Goal: Find specific page/section: Find specific page/section

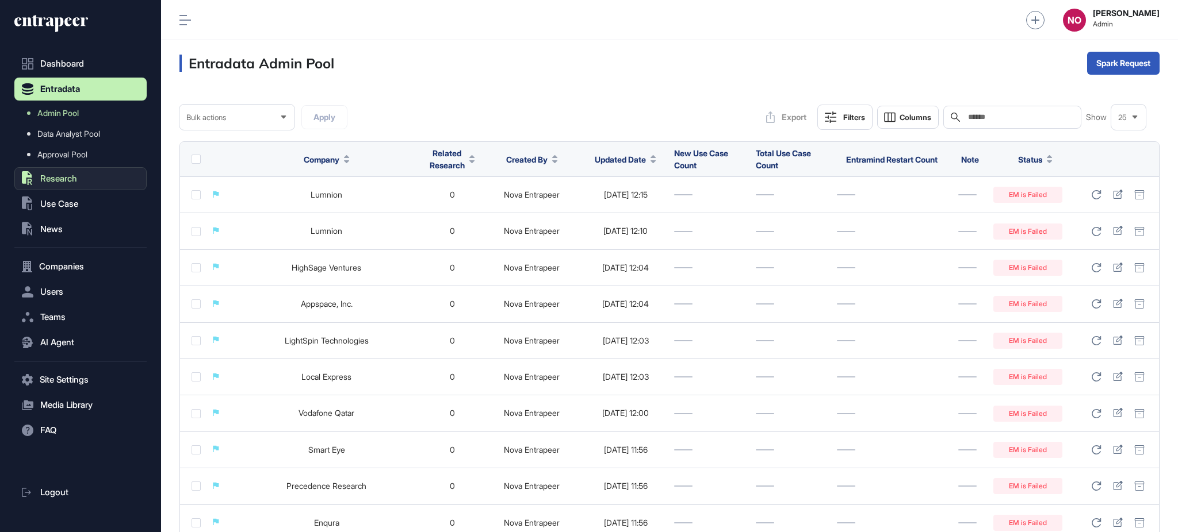
click at [74, 175] on span "Research" at bounding box center [58, 178] width 37 height 9
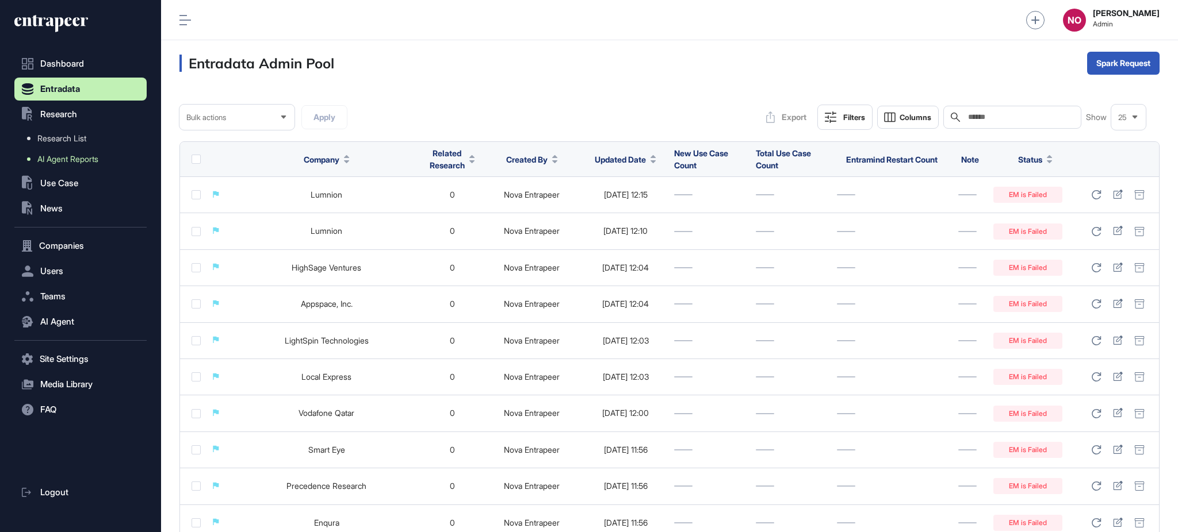
click at [84, 162] on span "AI Agent Reports" at bounding box center [67, 159] width 61 height 9
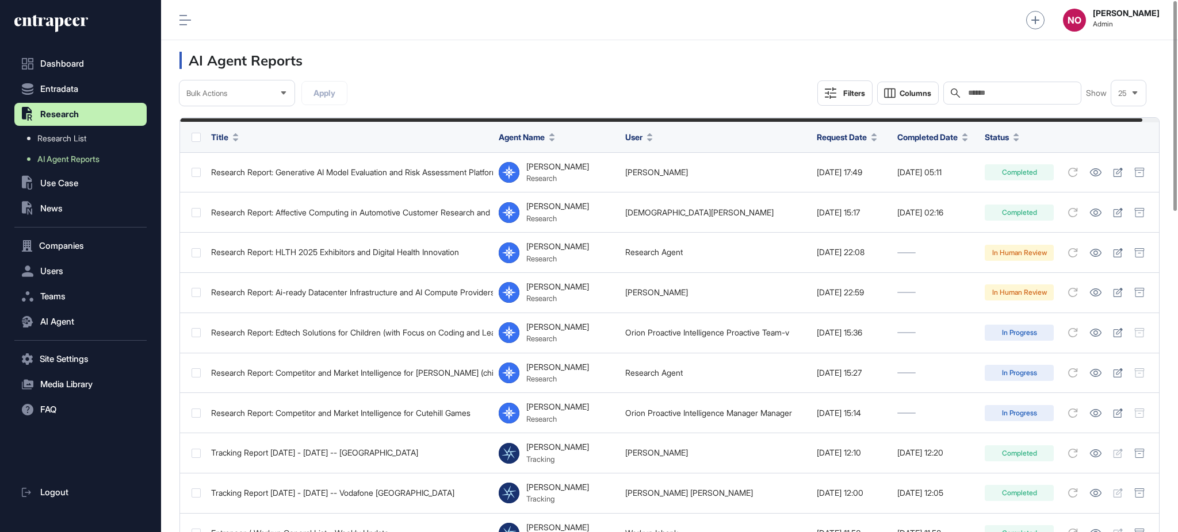
click at [849, 90] on div "Filters" at bounding box center [854, 93] width 22 height 9
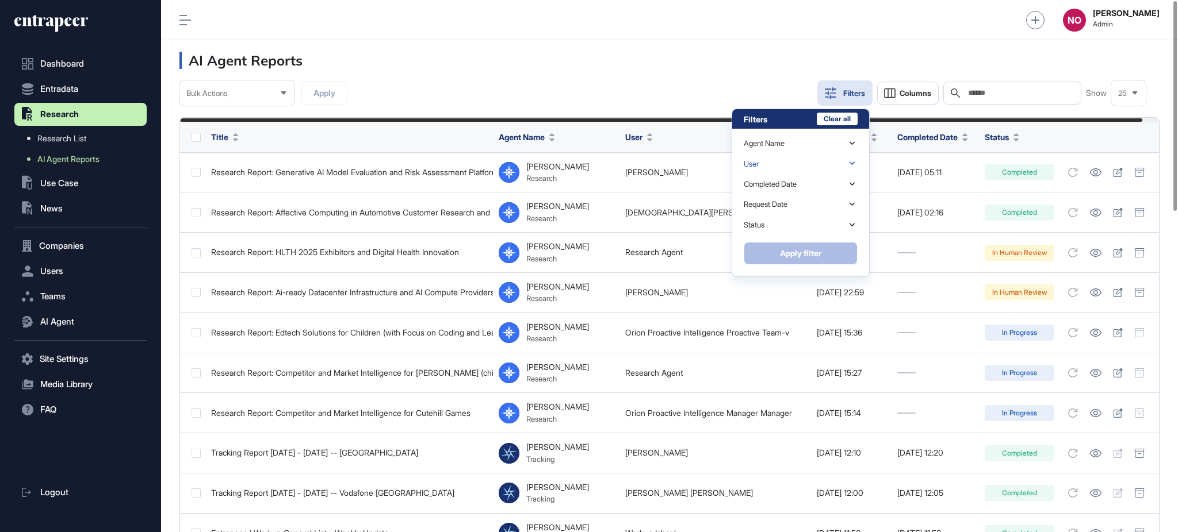
click at [786, 165] on div "User" at bounding box center [801, 164] width 114 height 20
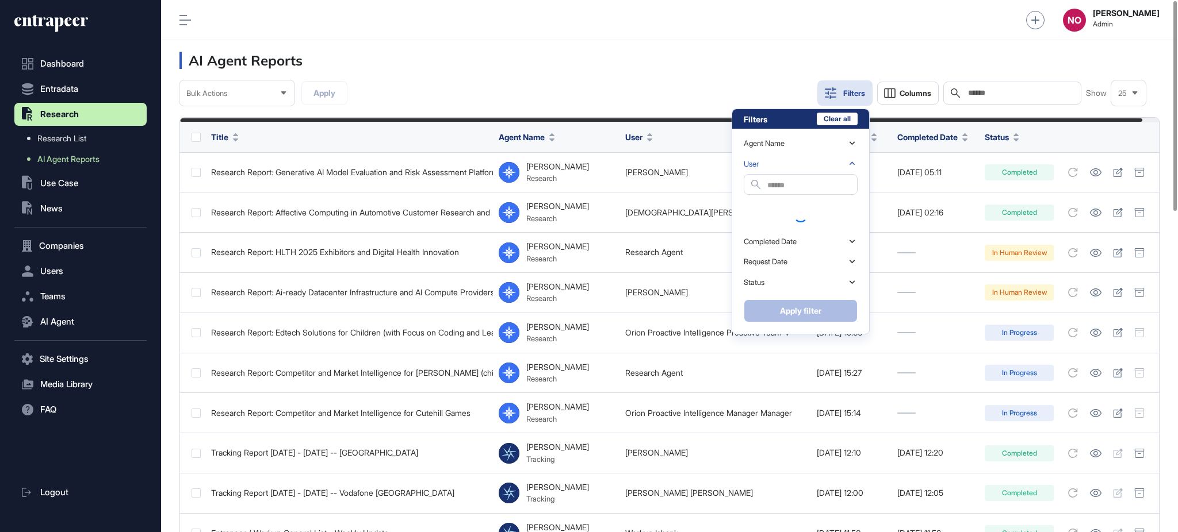
click at [770, 183] on input "text" at bounding box center [812, 186] width 90 height 16
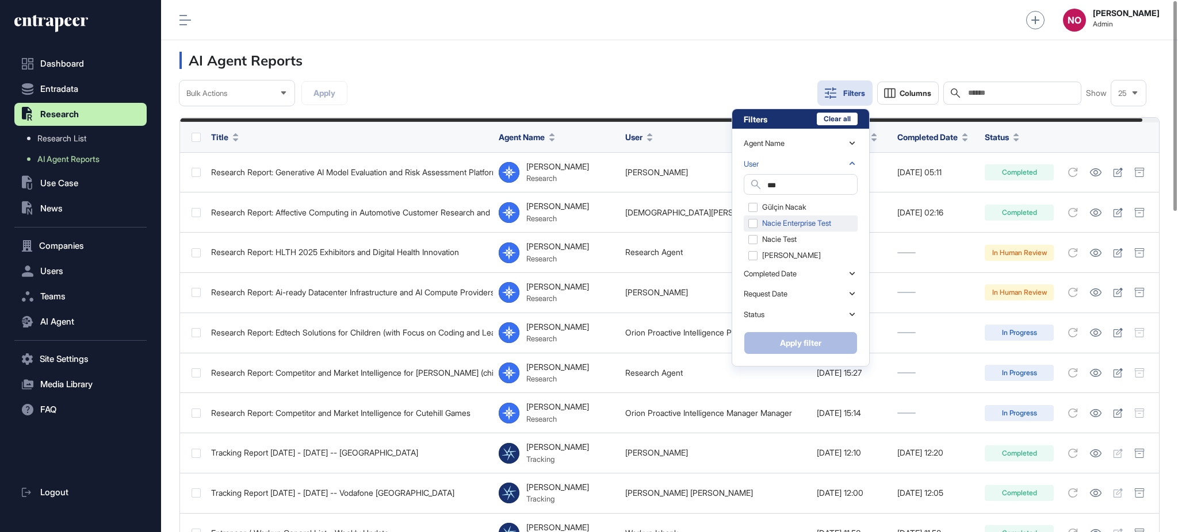
type input "***"
click at [781, 224] on div "Nacie Enterprise Test" at bounding box center [801, 224] width 114 height 16
click at [800, 340] on button "Apply filter" at bounding box center [801, 343] width 114 height 23
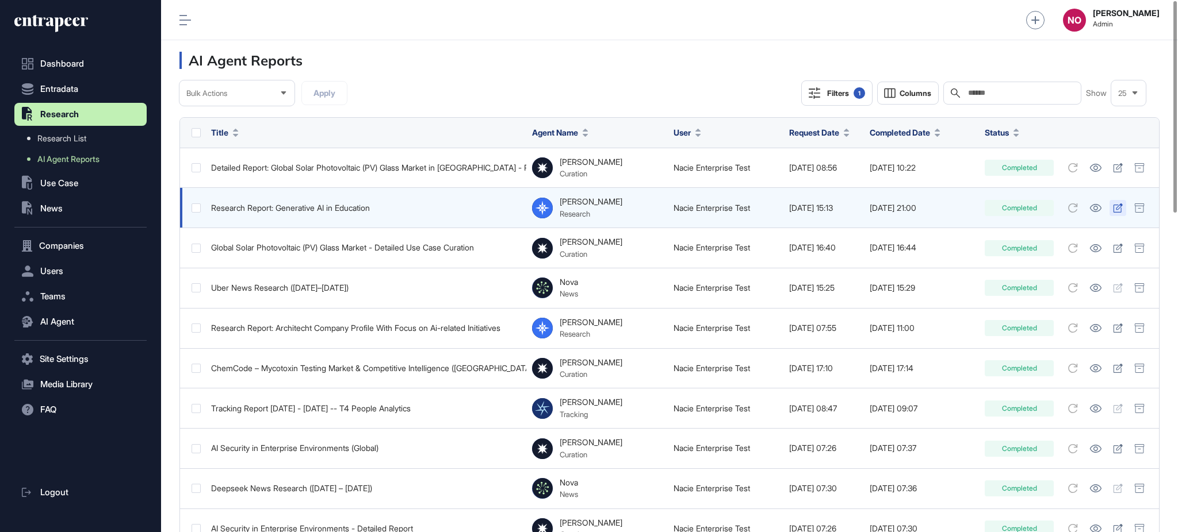
click at [1117, 210] on icon at bounding box center [1118, 208] width 10 height 9
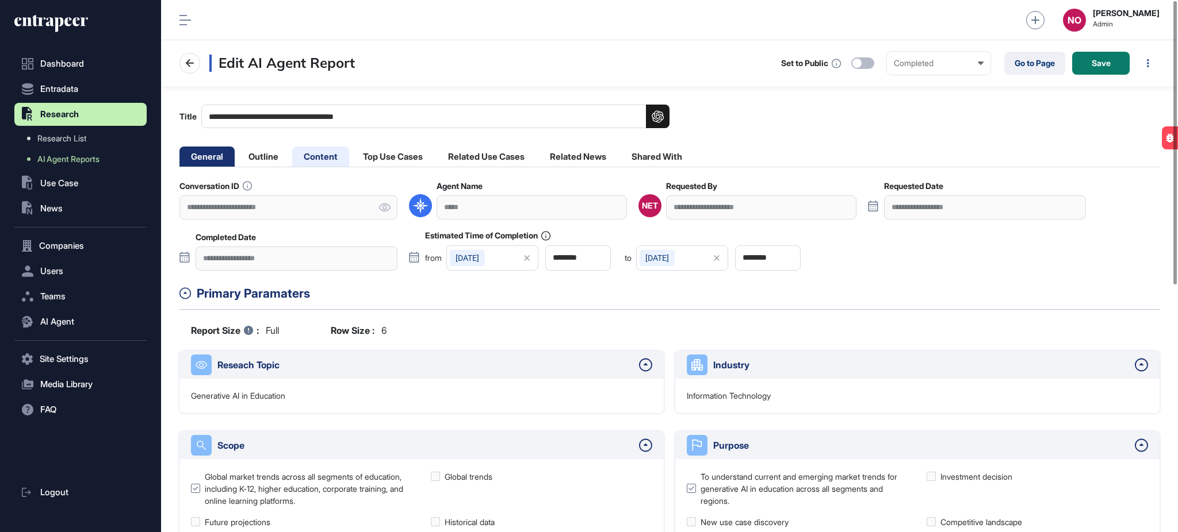
click at [320, 157] on li "Content" at bounding box center [320, 157] width 57 height 20
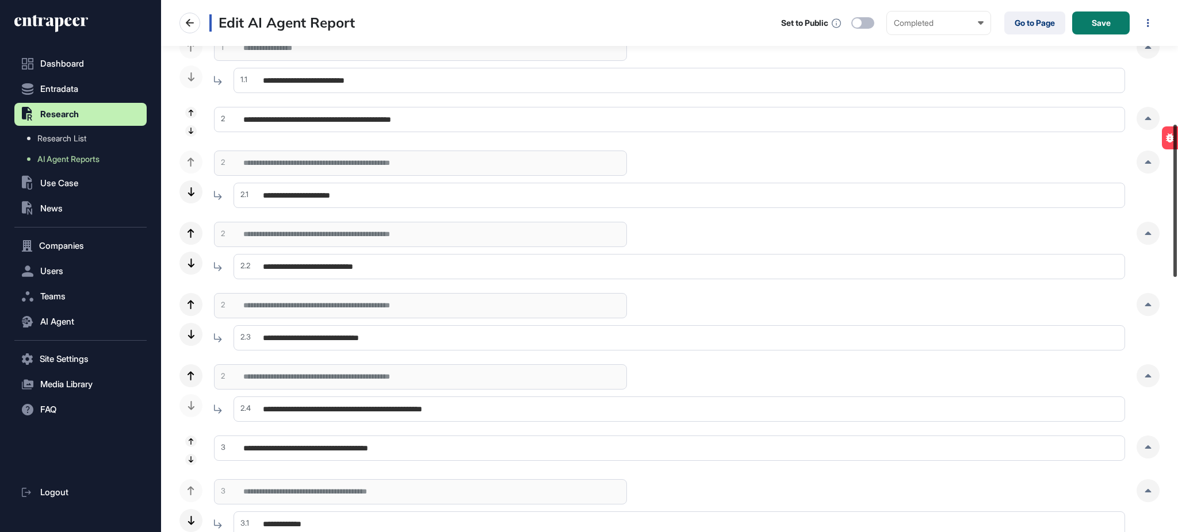
scroll to position [434, 0]
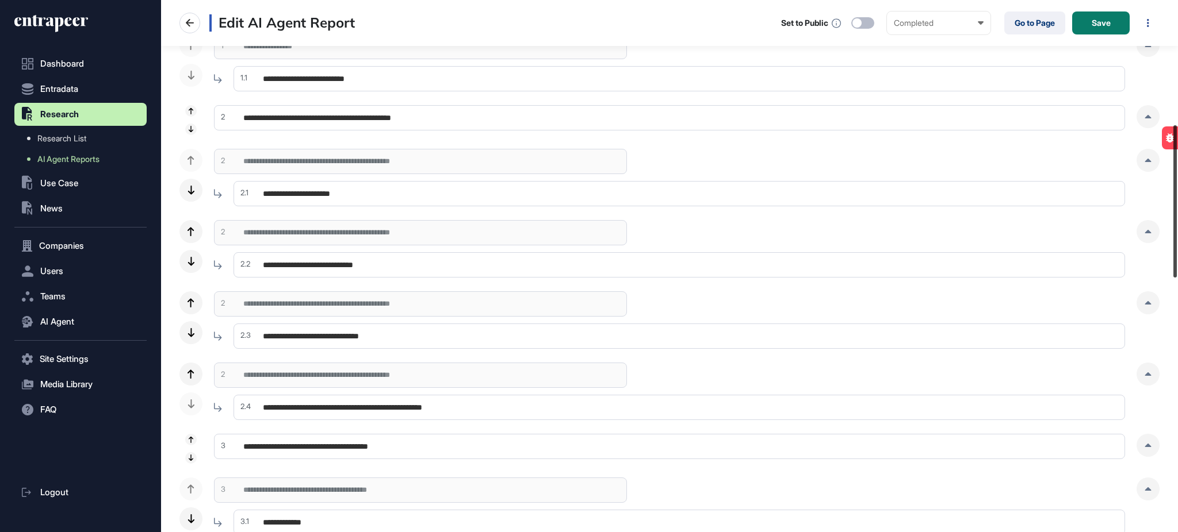
drag, startPoint x: 1176, startPoint y: 86, endPoint x: 1176, endPoint y: 210, distance: 124.2
click at [1176, 210] on div at bounding box center [1174, 201] width 3 height 152
click at [194, 437] on div at bounding box center [191, 440] width 12 height 12
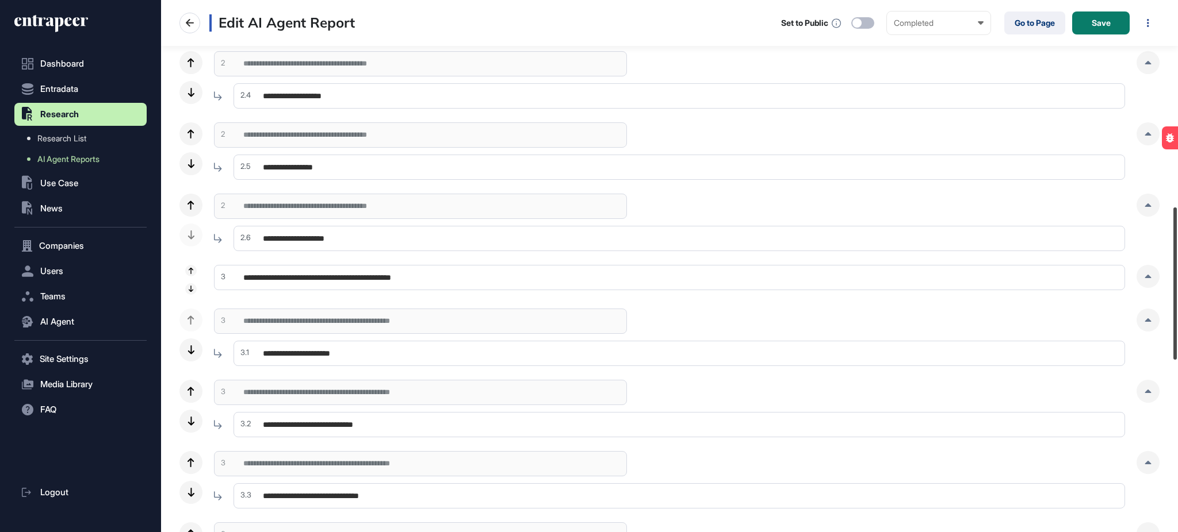
scroll to position [748, 0]
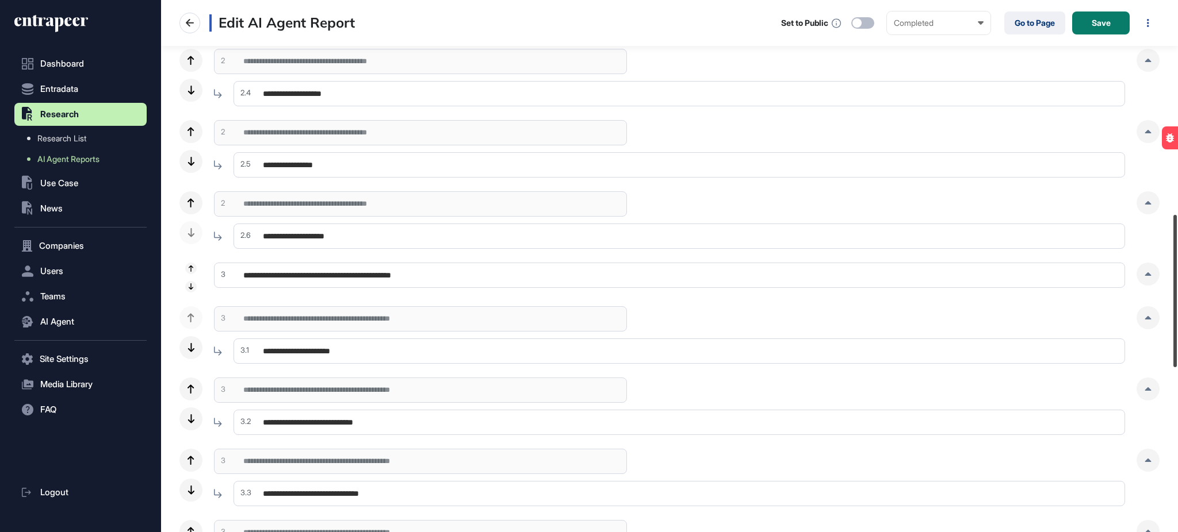
drag, startPoint x: 1176, startPoint y: 193, endPoint x: 1164, endPoint y: 286, distance: 93.9
click at [1164, 286] on div "**********" at bounding box center [669, 266] width 1017 height 532
click at [189, 269] on icon at bounding box center [191, 268] width 5 height 6
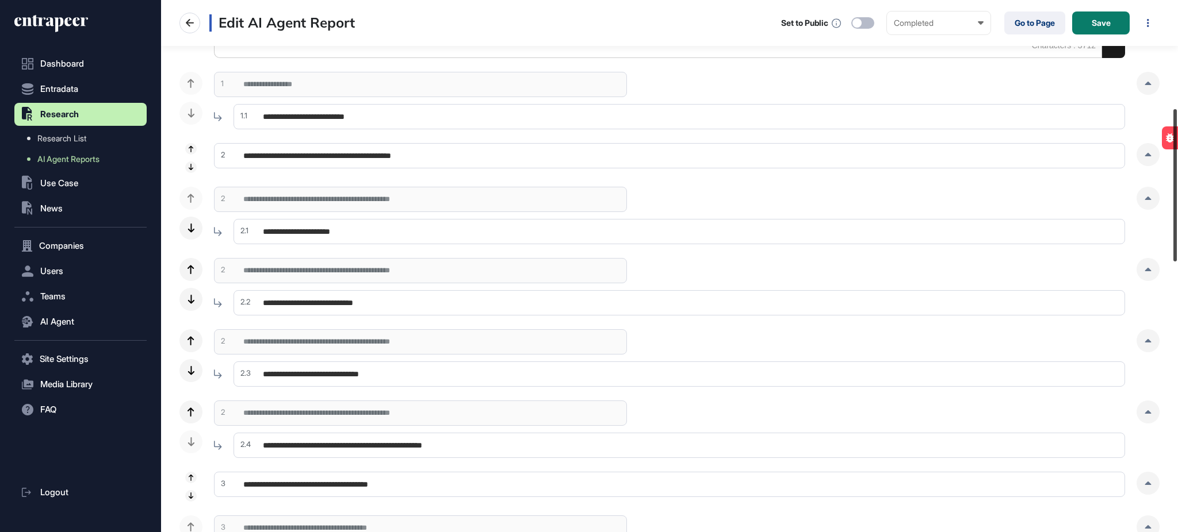
scroll to position [400, 0]
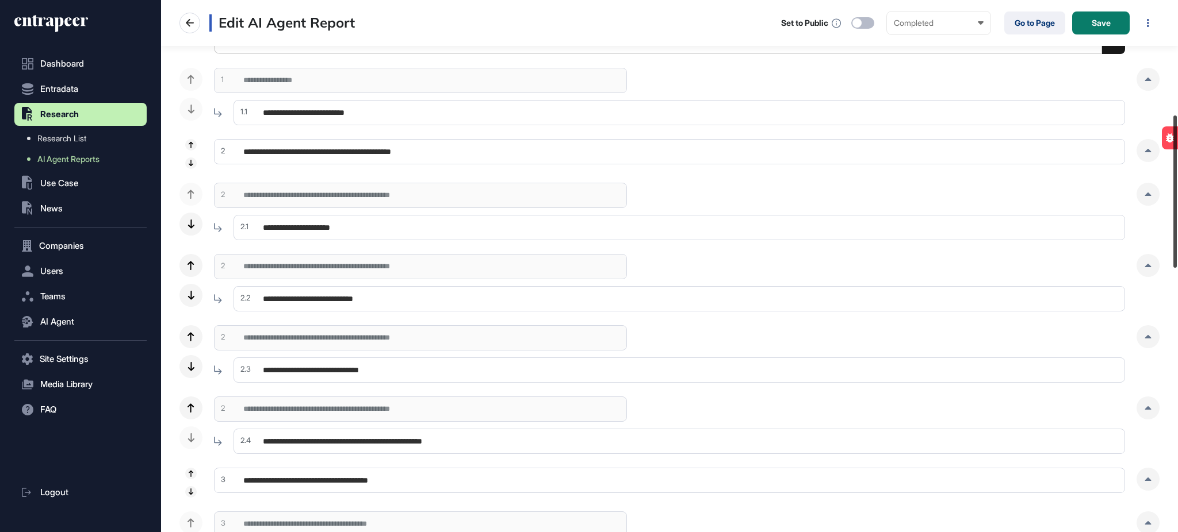
drag, startPoint x: 1176, startPoint y: 346, endPoint x: 1175, endPoint y: 152, distance: 193.2
click at [1175, 152] on div at bounding box center [1174, 192] width 3 height 152
click at [189, 469] on div at bounding box center [191, 474] width 12 height 12
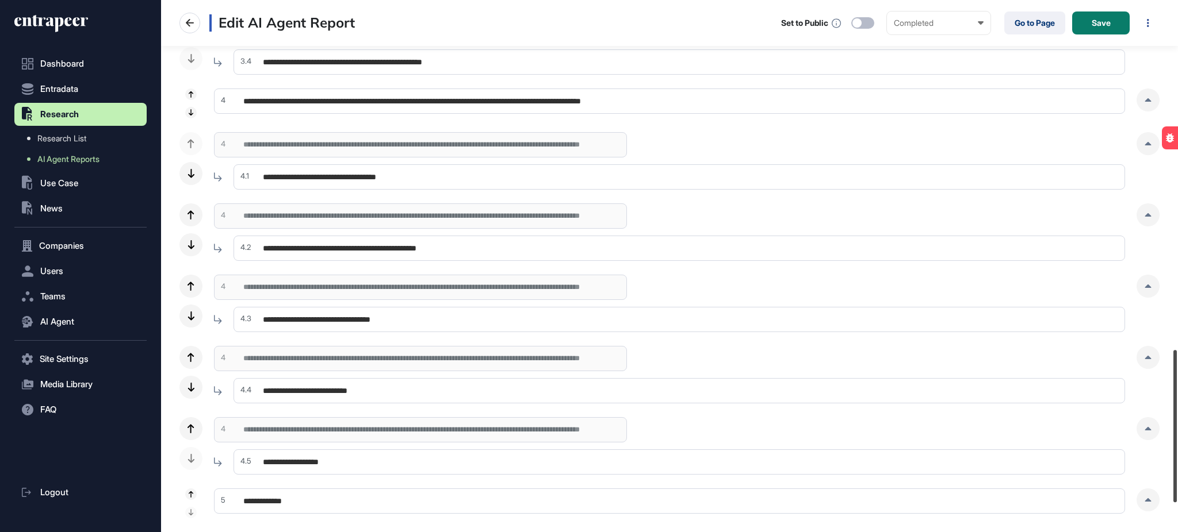
scroll to position [1323, 0]
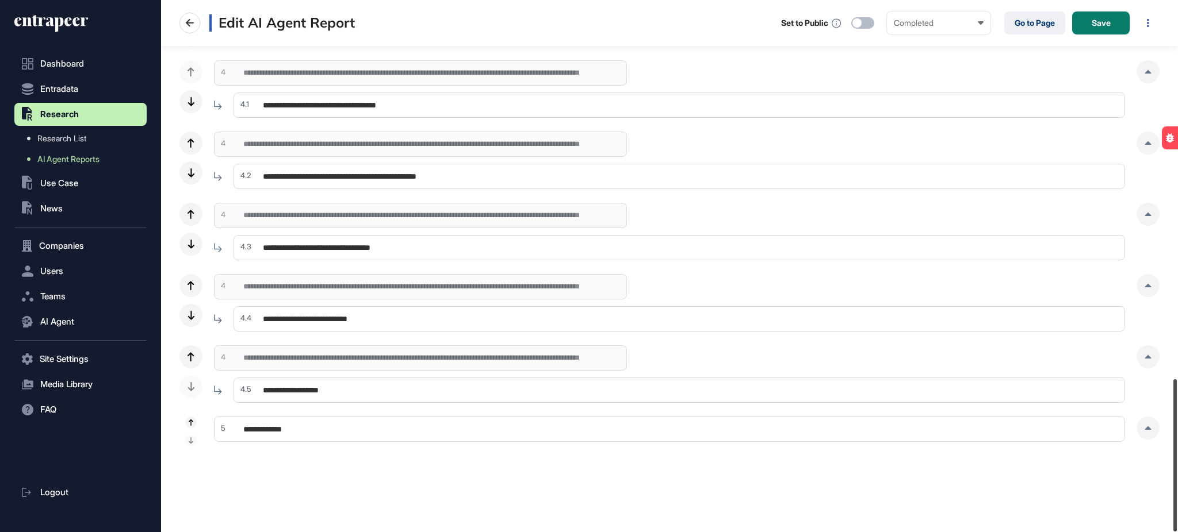
drag, startPoint x: 1176, startPoint y: 197, endPoint x: 1163, endPoint y: 492, distance: 294.7
click at [1163, 492] on div "**********" at bounding box center [669, 266] width 1017 height 532
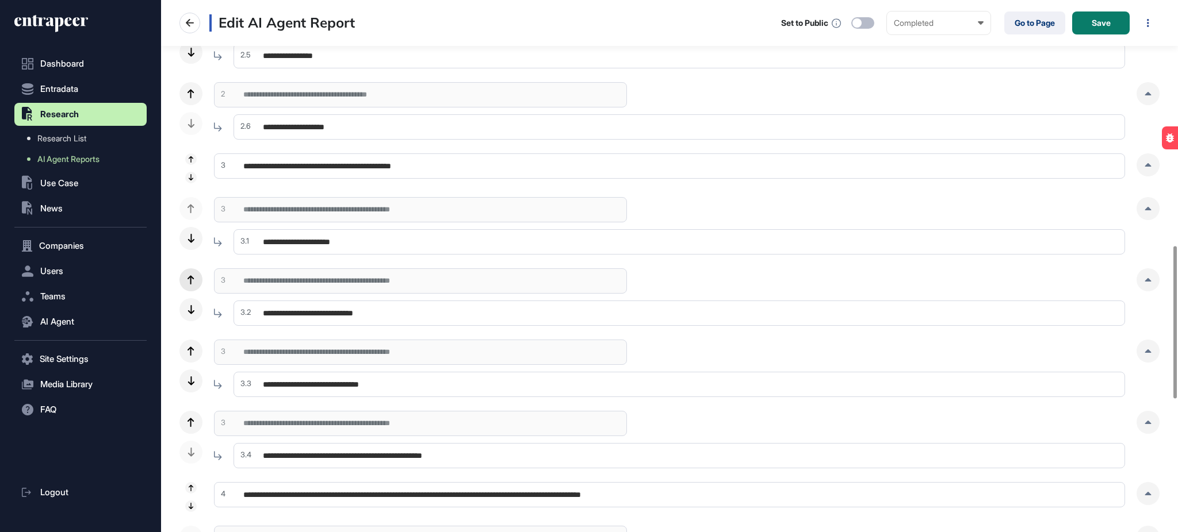
click at [192, 279] on icon at bounding box center [190, 279] width 6 height 9
click at [186, 278] on div at bounding box center [190, 280] width 23 height 23
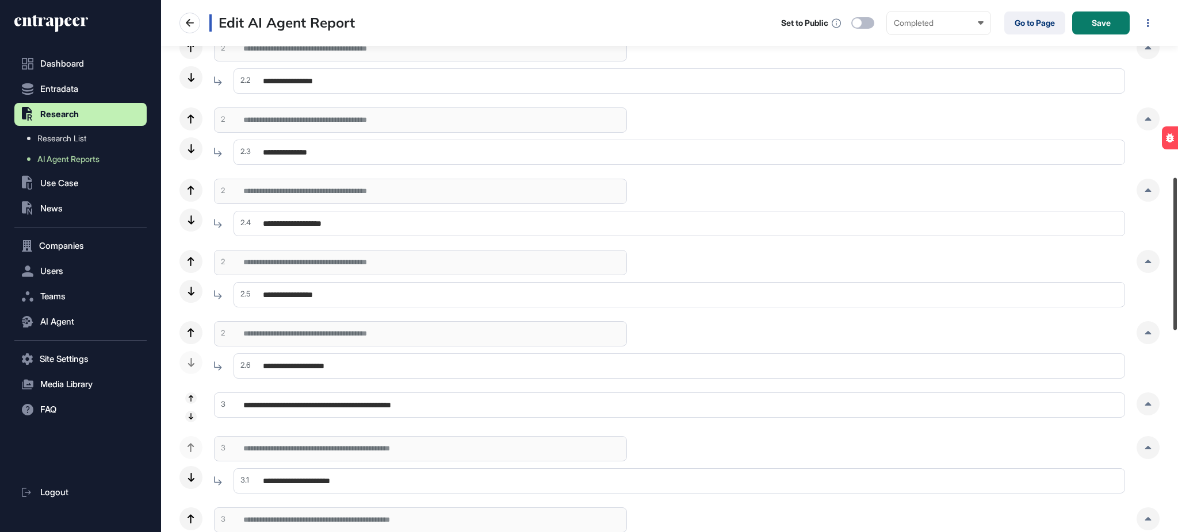
scroll to position [598, 0]
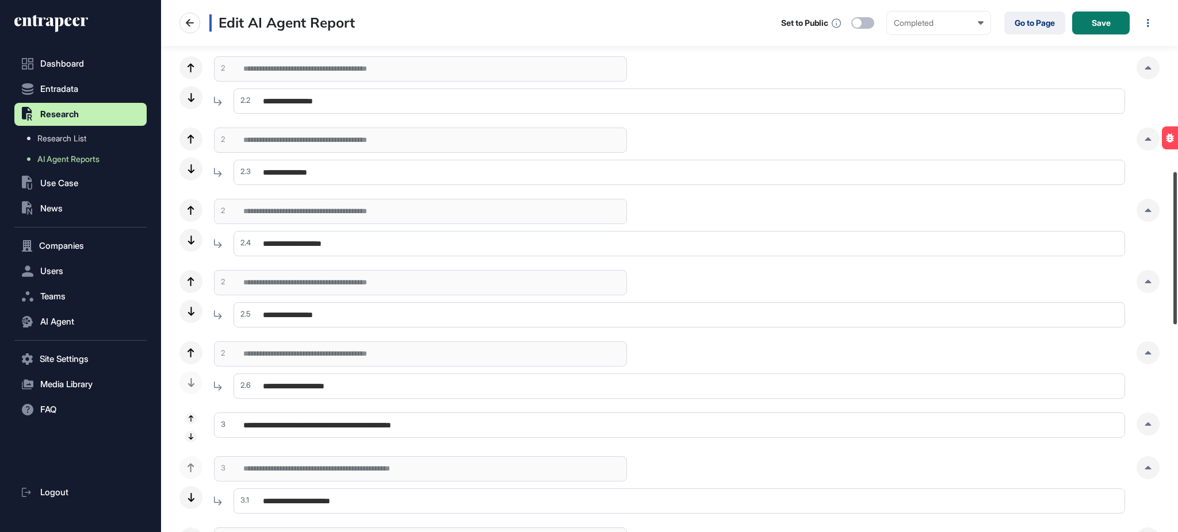
drag, startPoint x: 1176, startPoint y: 298, endPoint x: 1176, endPoint y: 224, distance: 74.2
click at [1176, 224] on div at bounding box center [1174, 248] width 3 height 152
click at [189, 413] on div at bounding box center [191, 419] width 12 height 12
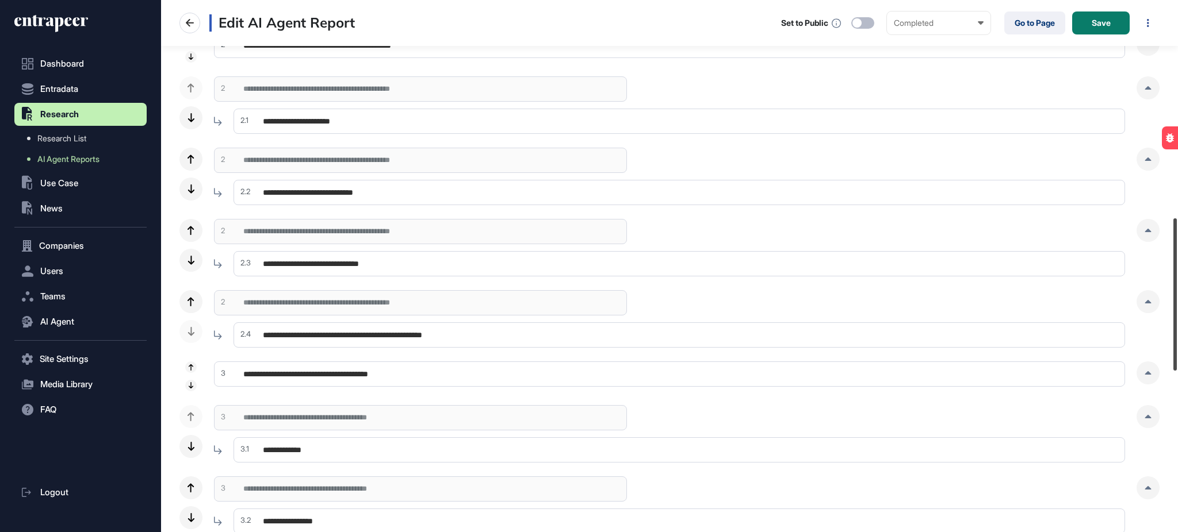
scroll to position [501, 0]
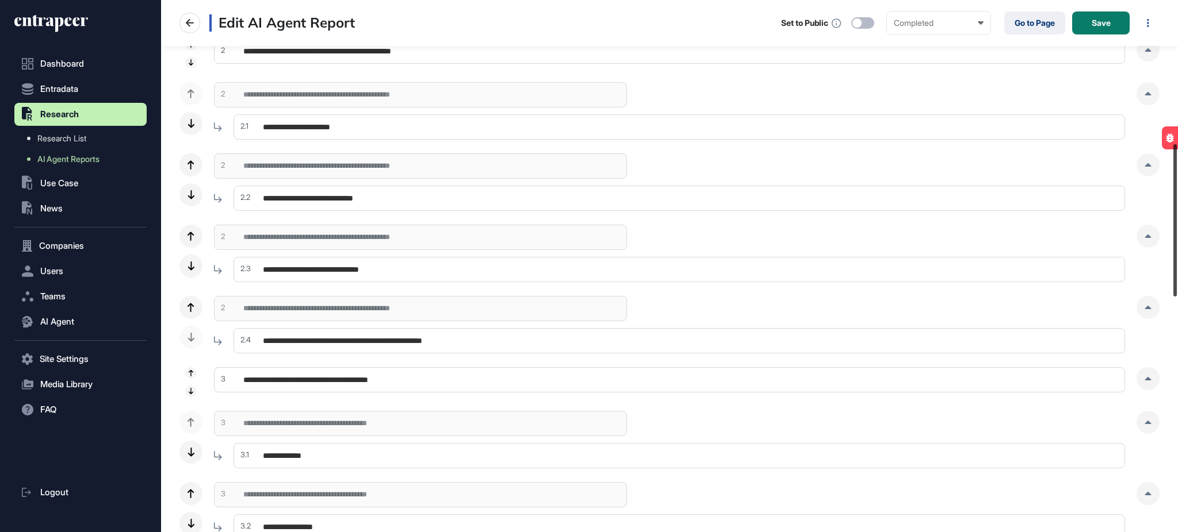
drag, startPoint x: 1176, startPoint y: 40, endPoint x: 1176, endPoint y: 183, distance: 143.2
click at [1176, 183] on div at bounding box center [1174, 220] width 3 height 152
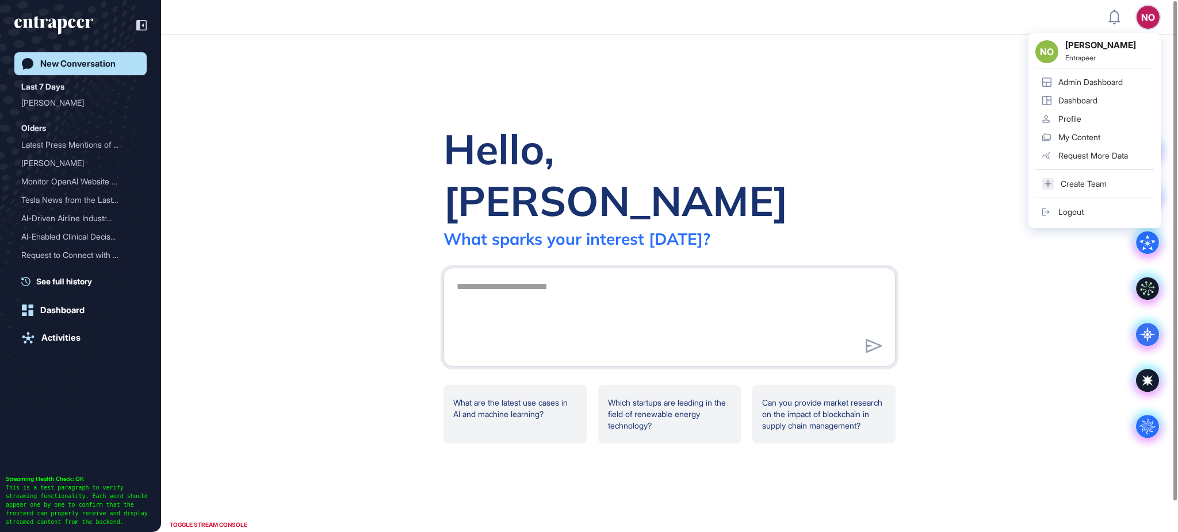
click at [1127, 73] on link "Admin Dashboard" at bounding box center [1094, 82] width 118 height 18
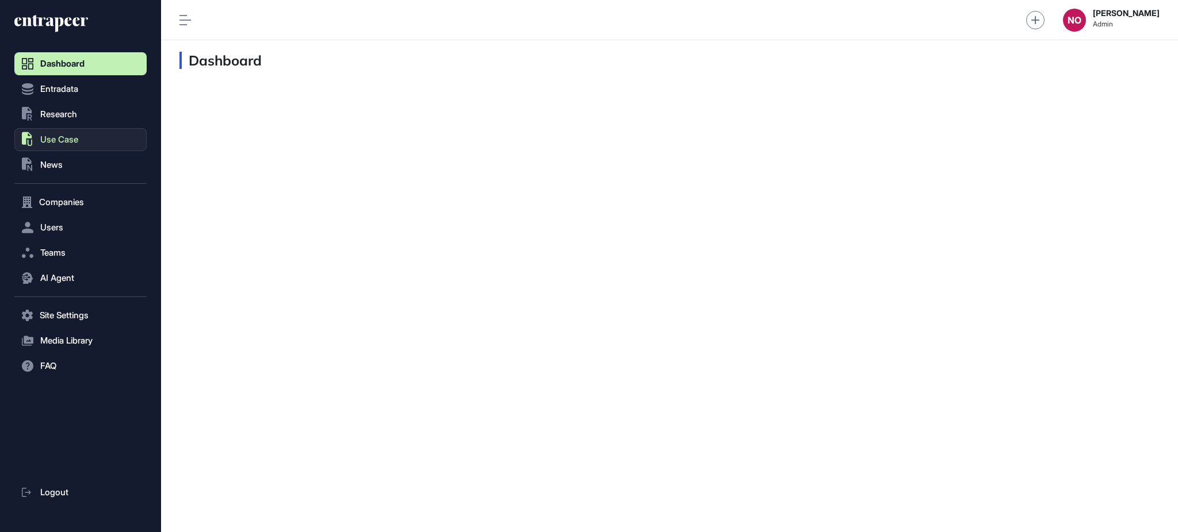
scroll to position [1, 1]
click at [70, 98] on button "Entradata" at bounding box center [80, 89] width 132 height 23
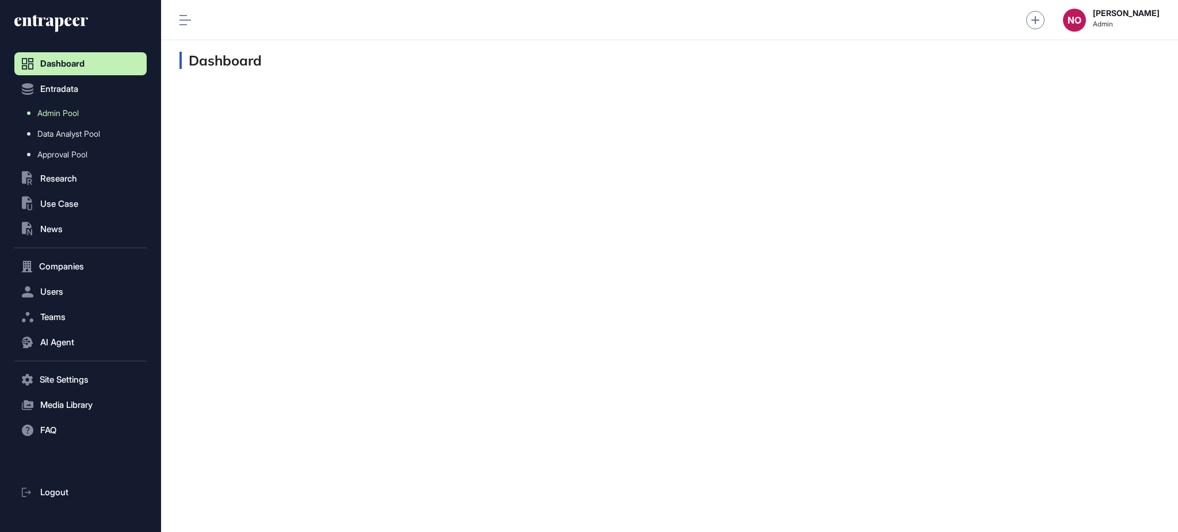
click at [70, 117] on span "Admin Pool" at bounding box center [57, 113] width 41 height 9
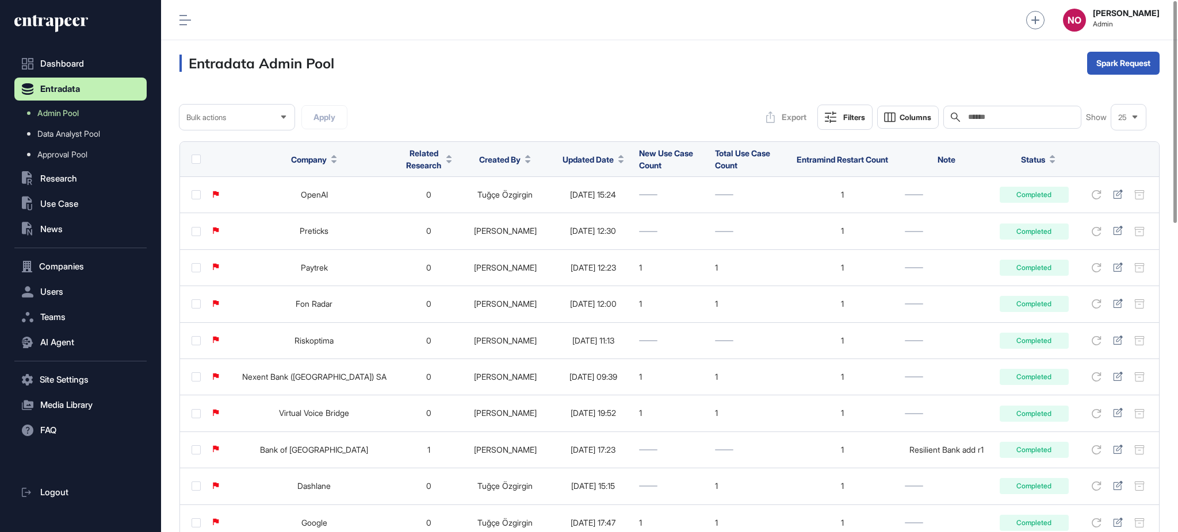
click at [570, 162] on span "Updated Date" at bounding box center [587, 160] width 51 height 12
click at [574, 200] on div "Sort Descending" at bounding box center [563, 208] width 71 height 17
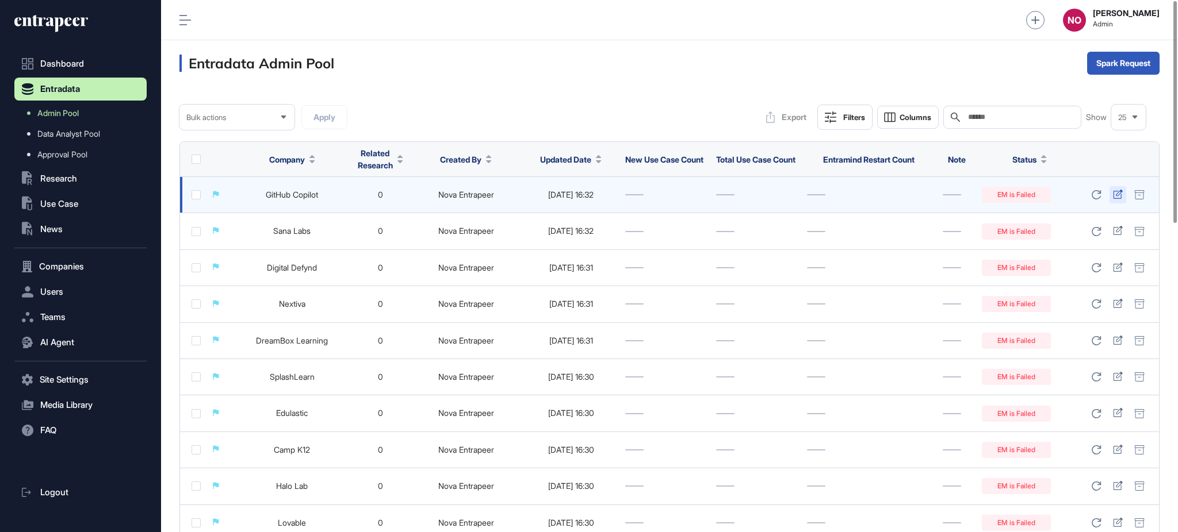
click at [1116, 192] on icon at bounding box center [1118, 194] width 10 height 9
click at [1115, 196] on icon at bounding box center [1118, 194] width 10 height 9
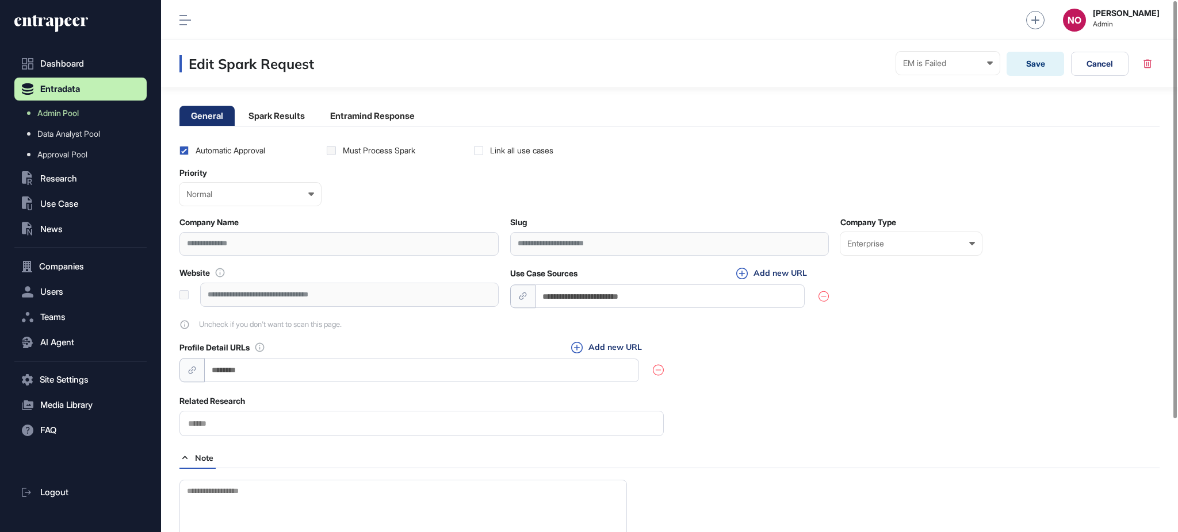
click at [382, 105] on main "**********" at bounding box center [669, 338] width 1017 height 502
click at [370, 116] on li "Entramind Response" at bounding box center [373, 116] width 108 height 20
click at [413, 118] on li "Entramind Response" at bounding box center [373, 116] width 108 height 20
